Goal: Task Accomplishment & Management: Manage account settings

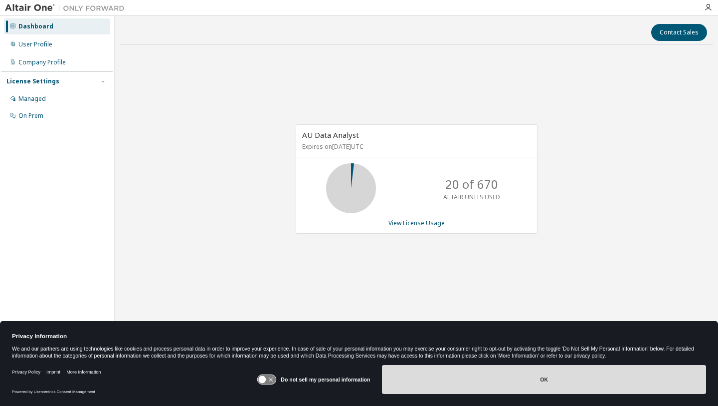
click at [449, 376] on button "OK" at bounding box center [544, 379] width 324 height 29
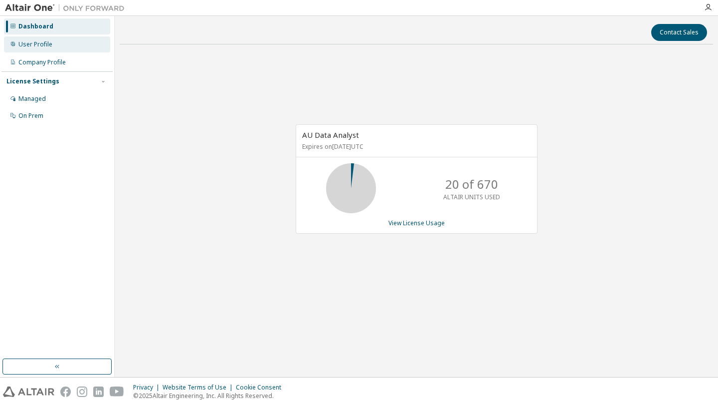
click at [37, 49] on div "User Profile" at bounding box center [57, 44] width 106 height 16
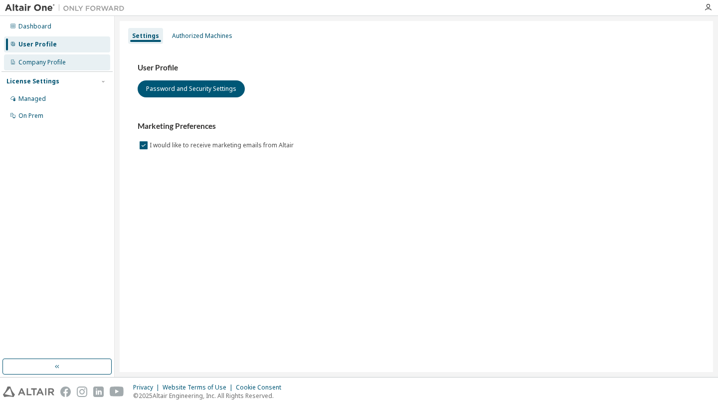
click at [37, 61] on div "Company Profile" at bounding box center [41, 62] width 47 height 8
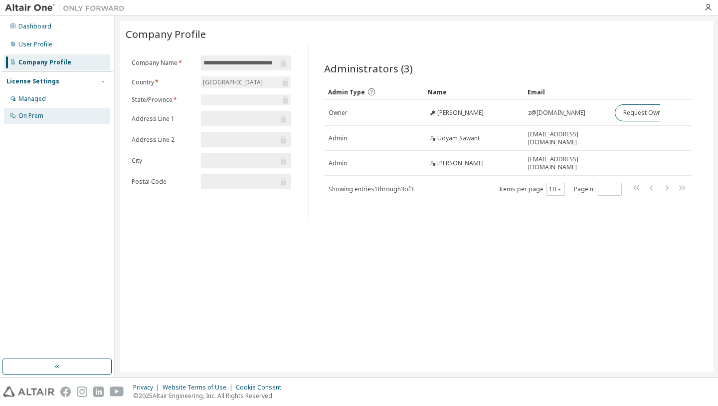
click at [31, 119] on div "On Prem" at bounding box center [30, 116] width 25 height 8
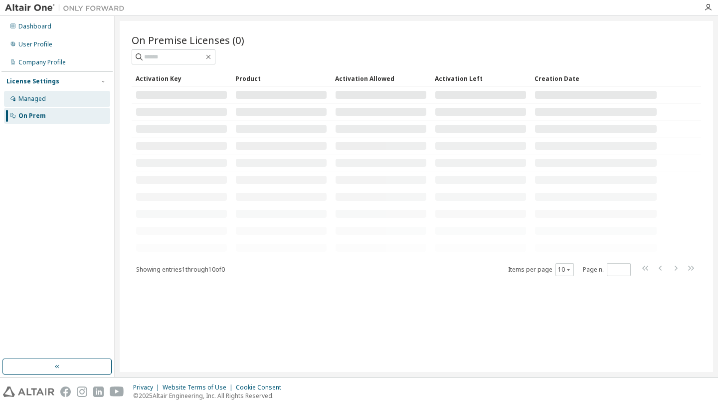
click at [33, 95] on div "Managed" at bounding box center [31, 99] width 27 height 8
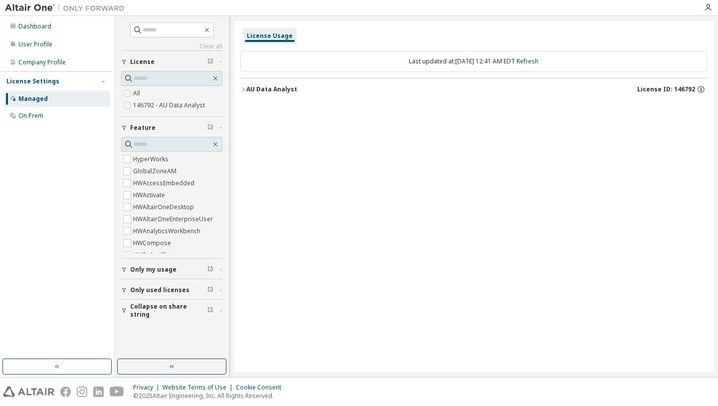
click at [21, 10] on img at bounding box center [67, 8] width 125 height 10
click at [209, 31] on icon "button" at bounding box center [207, 30] width 4 height 4
click at [211, 30] on icon "button" at bounding box center [207, 30] width 8 height 8
click at [215, 81] on icon "button" at bounding box center [216, 78] width 8 height 8
click at [288, 145] on div "License Usage Last updated at: [DATE] 12:41 AM EDT Refresh AU Data Analyst Lice…" at bounding box center [473, 196] width 479 height 351
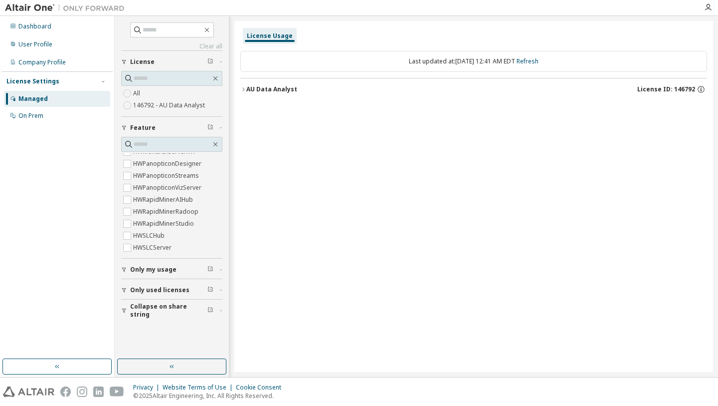
scroll to position [444, 0]
click at [262, 211] on div "License Usage Last updated at: [DATE] 12:41 AM EDT Refresh AU Data Analyst Lice…" at bounding box center [473, 196] width 479 height 351
